Goal: Information Seeking & Learning: Learn about a topic

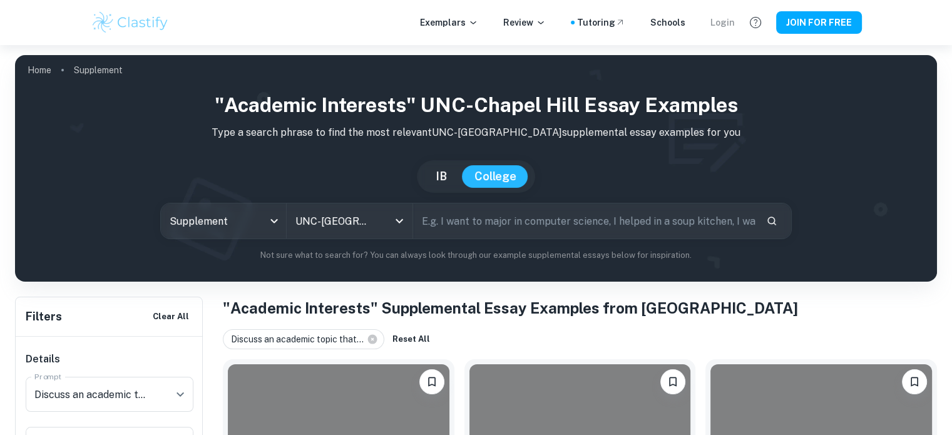
click at [730, 21] on div "Login" at bounding box center [723, 23] width 24 height 14
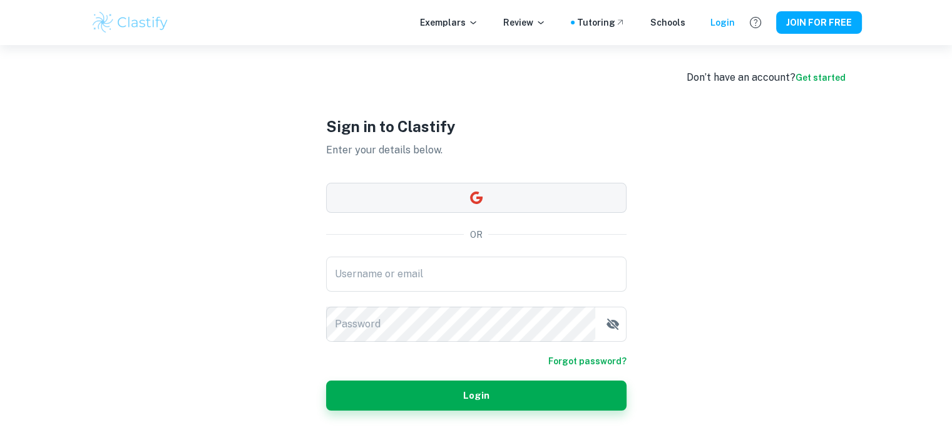
click at [570, 192] on button "button" at bounding box center [476, 198] width 301 height 30
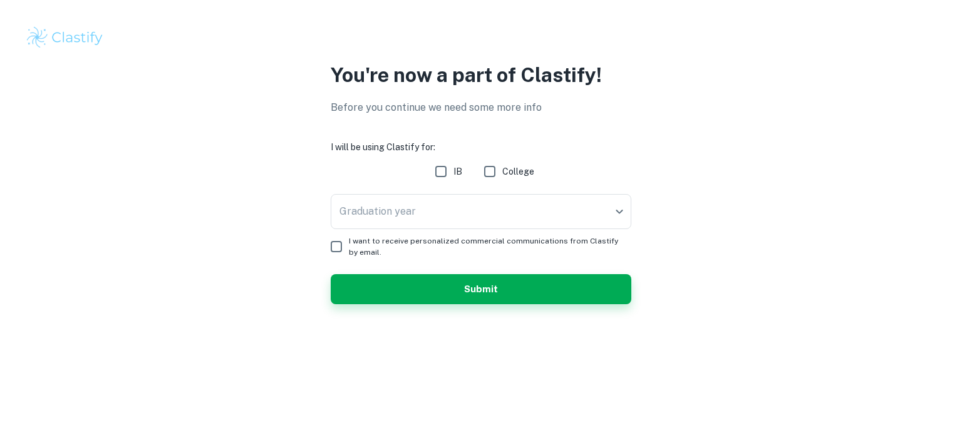
click at [526, 165] on span "College" at bounding box center [518, 172] width 32 height 14
click at [502, 165] on input "College" at bounding box center [489, 171] width 25 height 25
checkbox input "true"
click at [525, 197] on body "We value your privacy We use cookies to enhance your browsing experience, serve…" at bounding box center [481, 217] width 962 height 435
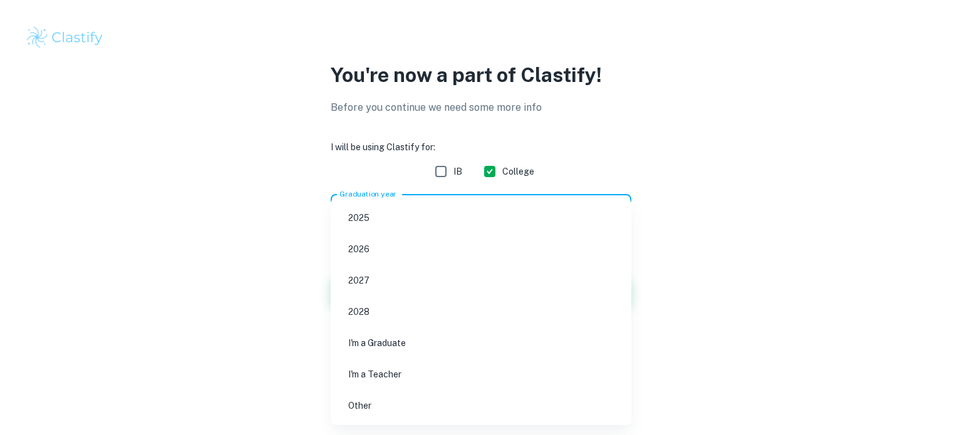
click at [494, 238] on li "2026" at bounding box center [481, 249] width 291 height 29
type input "2026"
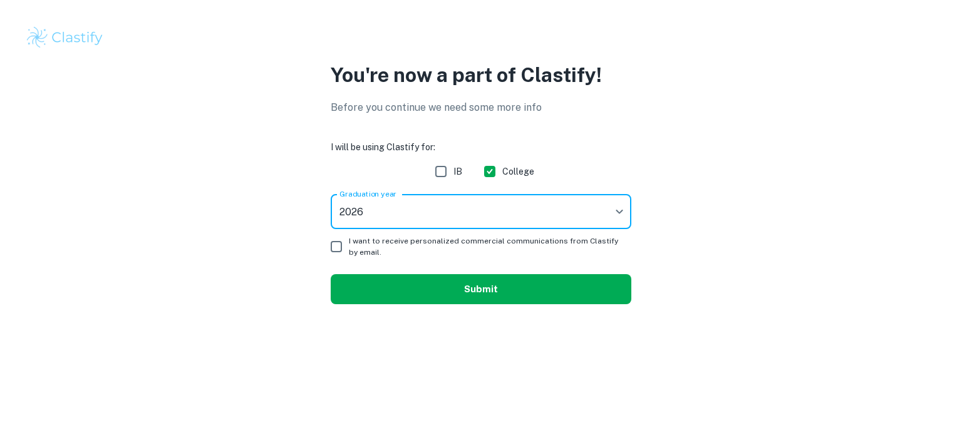
click at [460, 286] on button "Submit" at bounding box center [481, 289] width 301 height 30
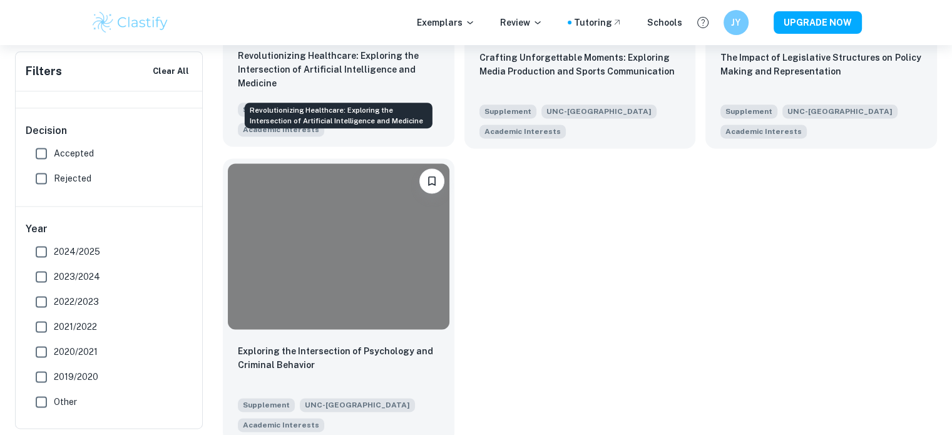
scroll to position [1682, 0]
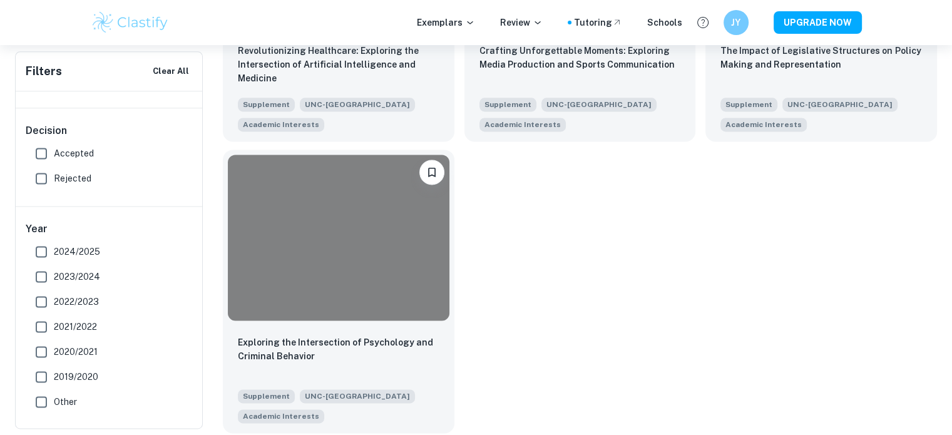
click at [355, 230] on div at bounding box center [339, 238] width 222 height 166
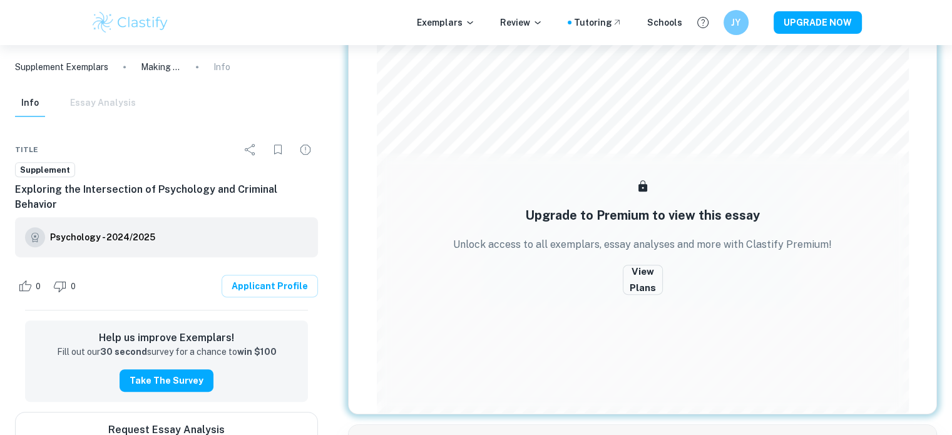
scroll to position [554, 0]
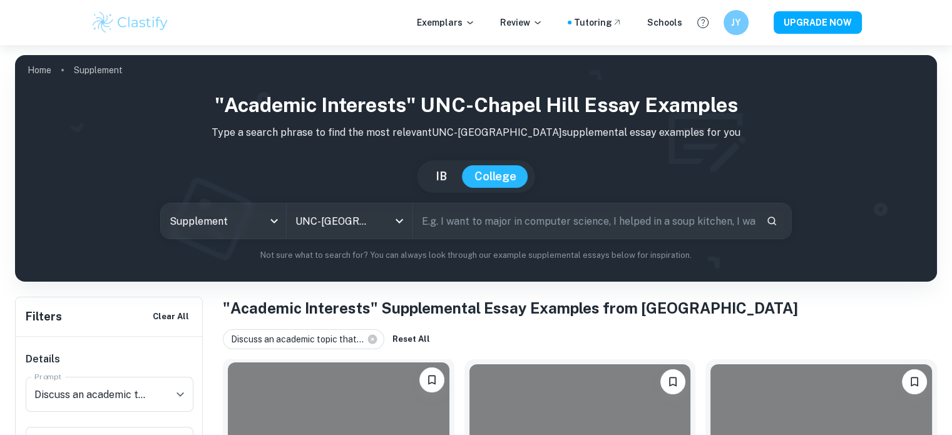
scroll to position [250, 0]
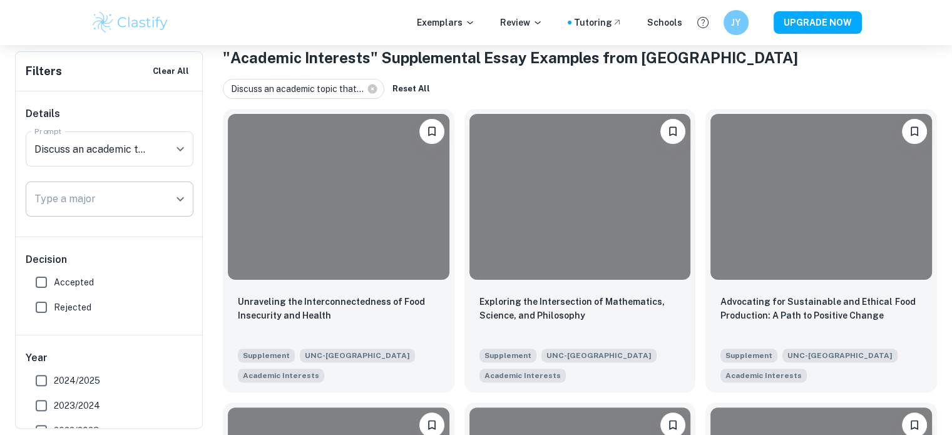
click at [152, 193] on input "Type a major" at bounding box center [100, 199] width 138 height 24
click at [426, 194] on div at bounding box center [339, 195] width 222 height 166
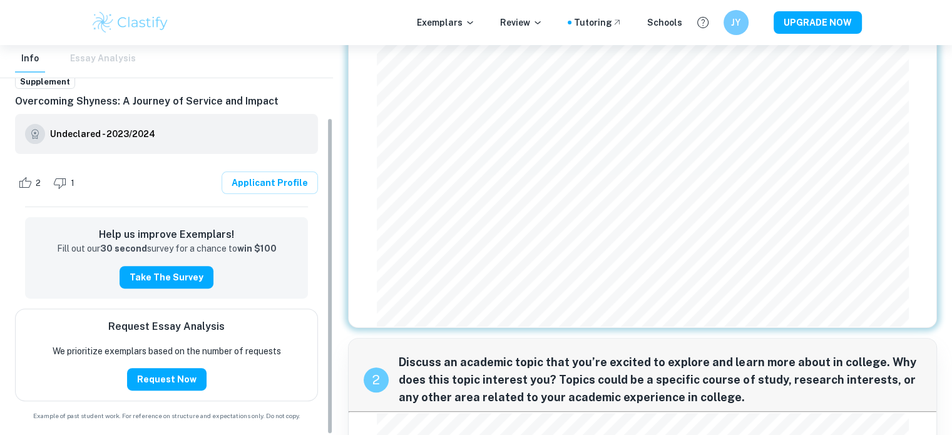
scroll to position [370, 0]
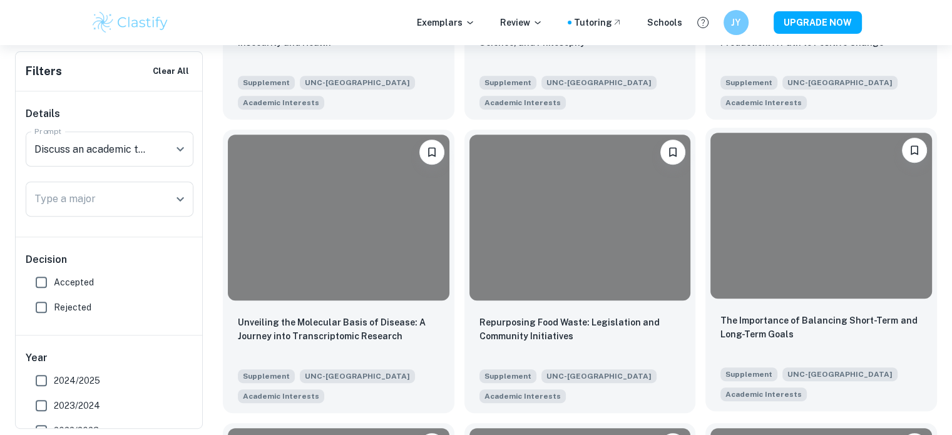
scroll to position [626, 0]
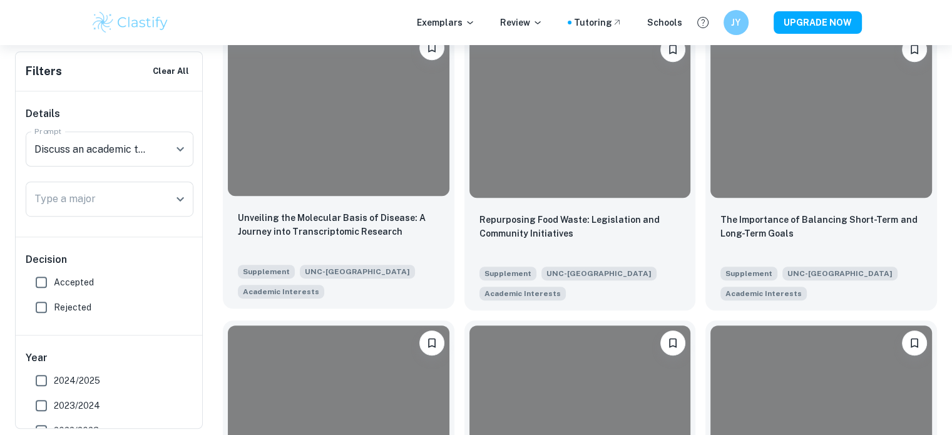
click at [403, 167] on div at bounding box center [339, 113] width 222 height 166
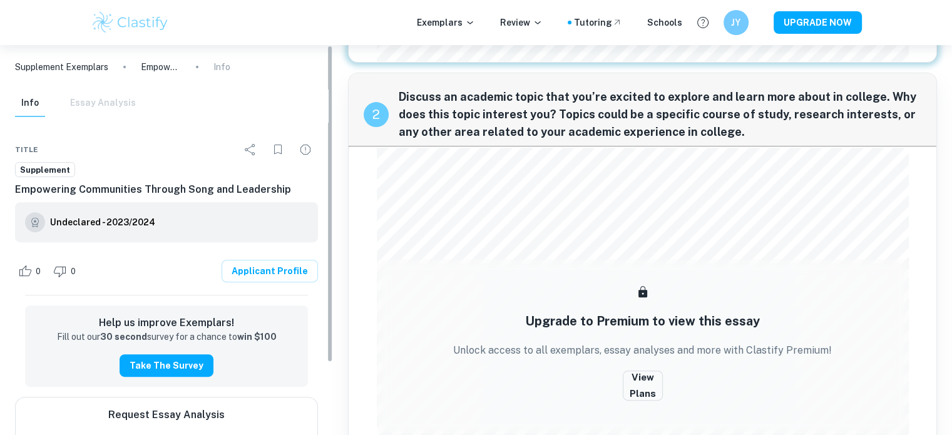
scroll to position [454, 0]
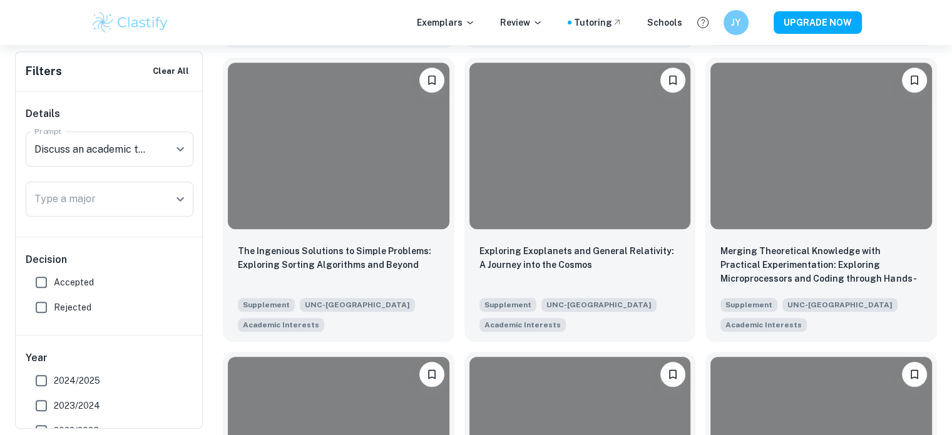
scroll to position [939, 0]
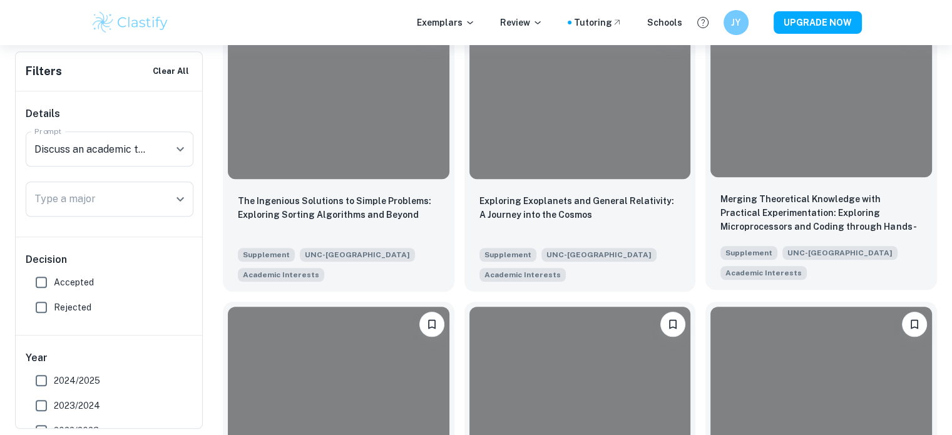
click at [760, 152] on div at bounding box center [822, 94] width 222 height 166
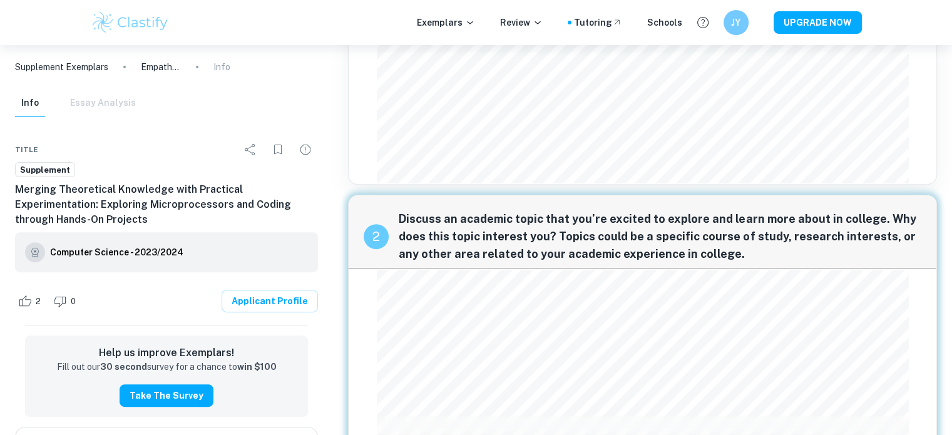
scroll to position [554, 0]
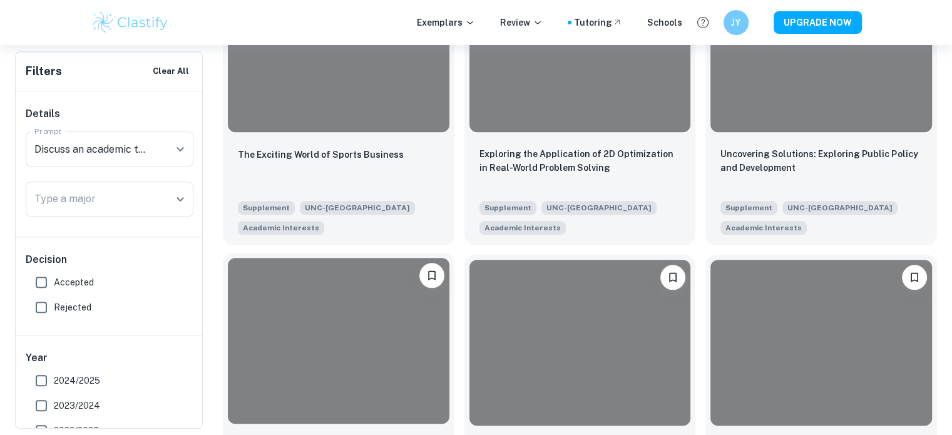
scroll to position [1503, 0]
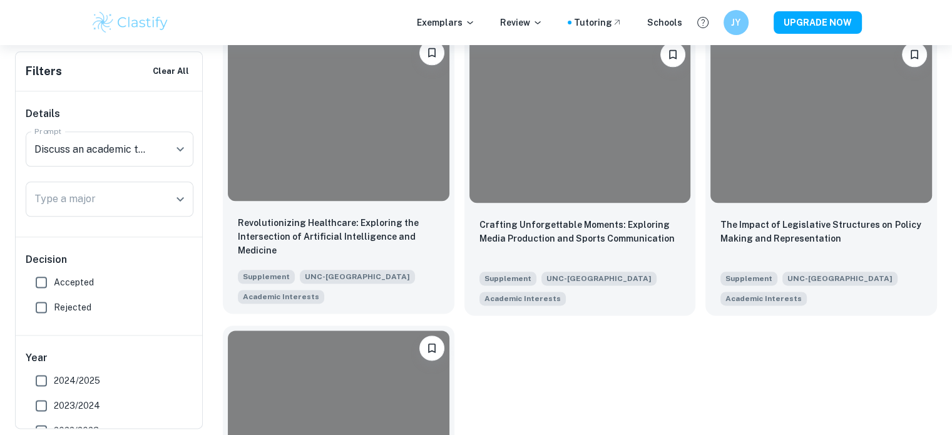
click at [400, 132] on div at bounding box center [339, 118] width 222 height 166
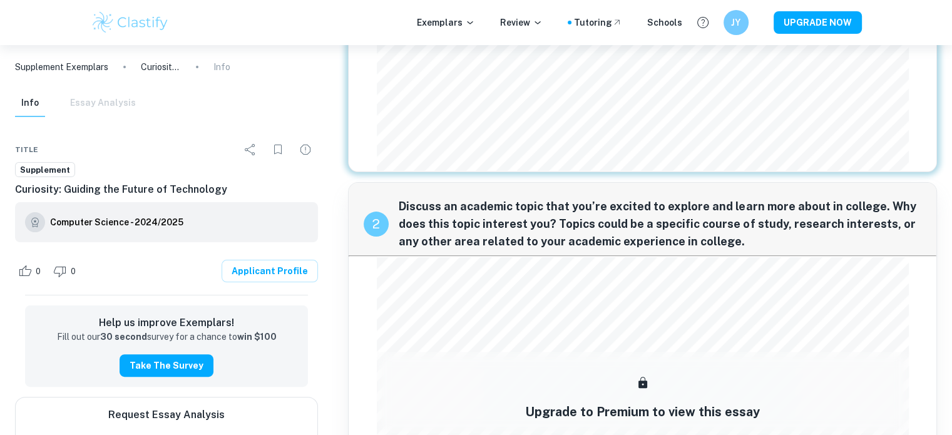
scroll to position [391, 0]
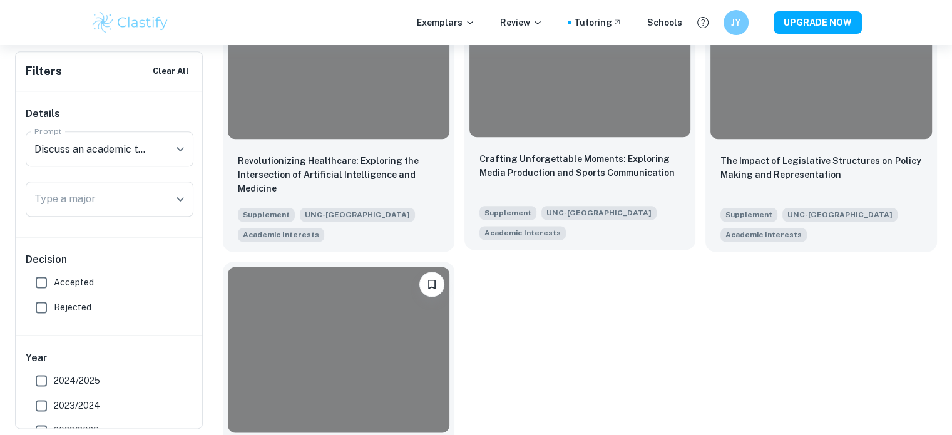
scroll to position [1557, 0]
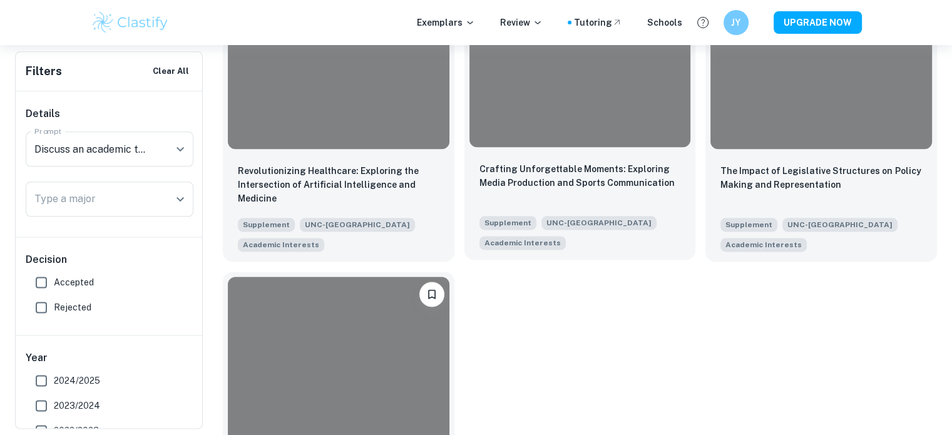
click at [539, 112] on div at bounding box center [581, 64] width 222 height 166
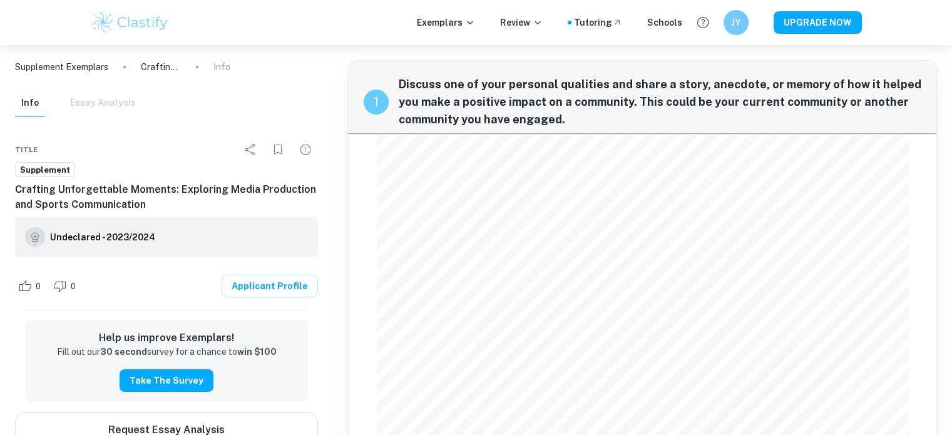
scroll to position [63, 0]
